Goal: Task Accomplishment & Management: Manage account settings

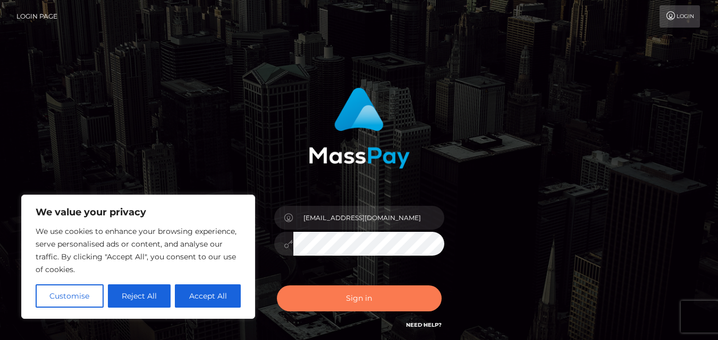
click at [334, 295] on button "Sign in" at bounding box center [359, 299] width 165 height 26
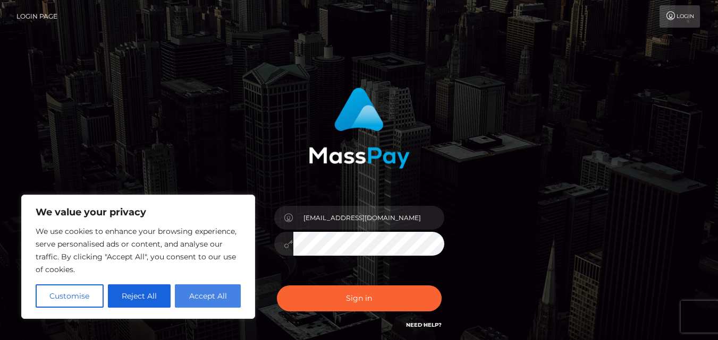
click at [227, 301] on button "Accept All" at bounding box center [208, 296] width 66 height 23
checkbox input "true"
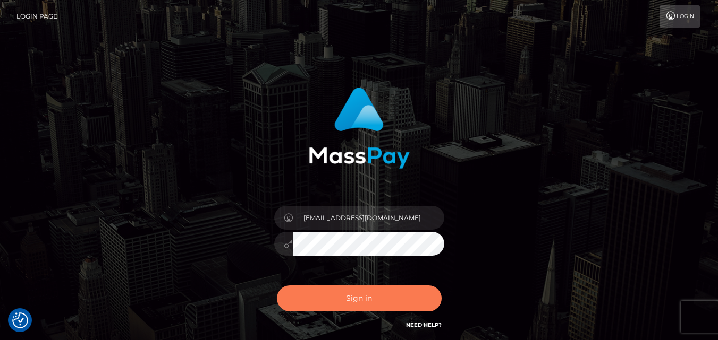
click at [360, 297] on button "Sign in" at bounding box center [359, 299] width 165 height 26
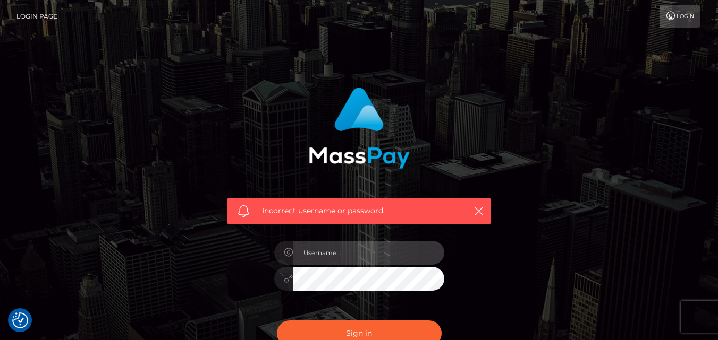
click at [317, 256] on input "text" at bounding box center [368, 253] width 151 height 24
type input "[EMAIL_ADDRESS][DOMAIN_NAME]"
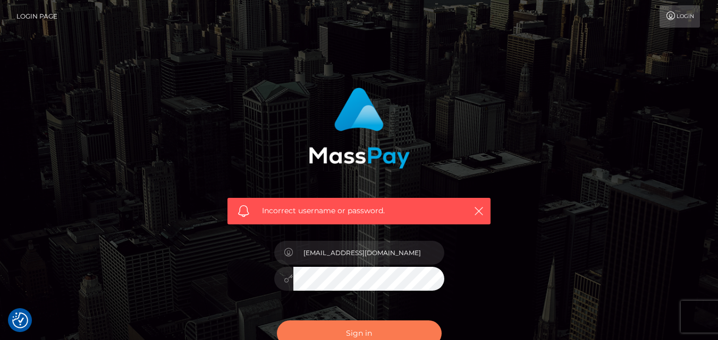
click at [342, 334] on button "Sign in" at bounding box center [359, 334] width 165 height 26
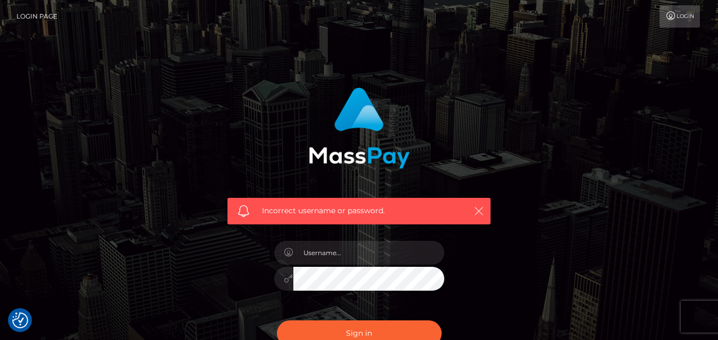
click at [483, 208] on icon "button" at bounding box center [478, 211] width 11 height 11
